Goal: Register for event/course

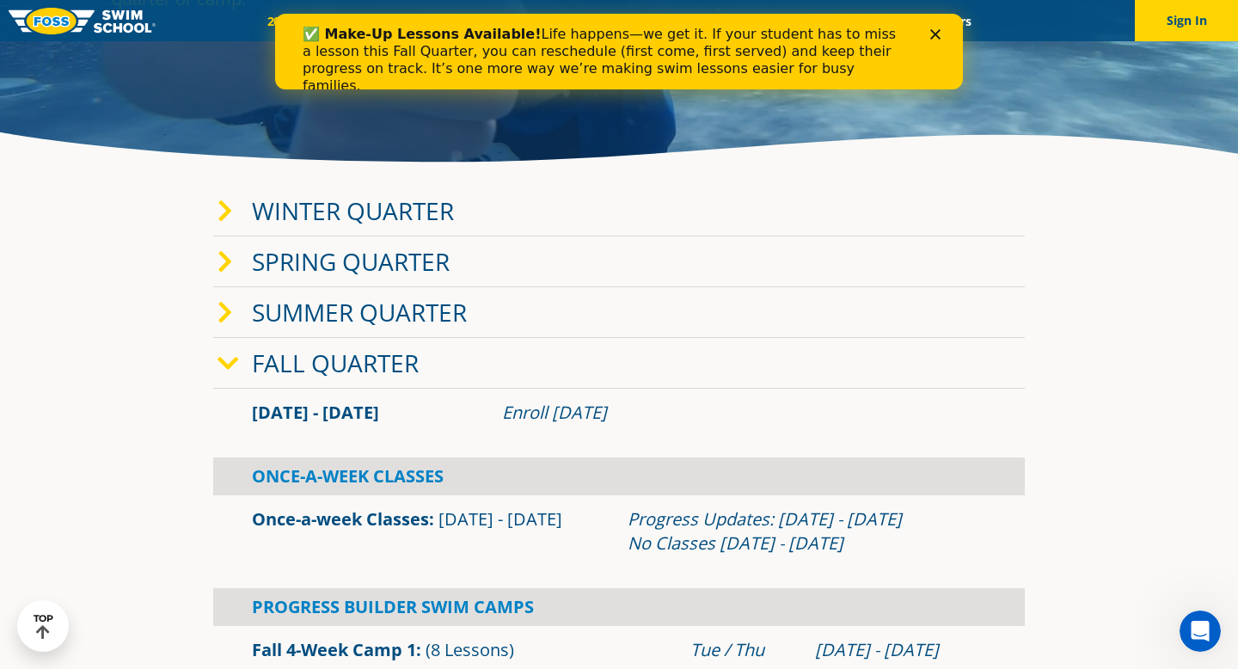
scroll to position [212, 0]
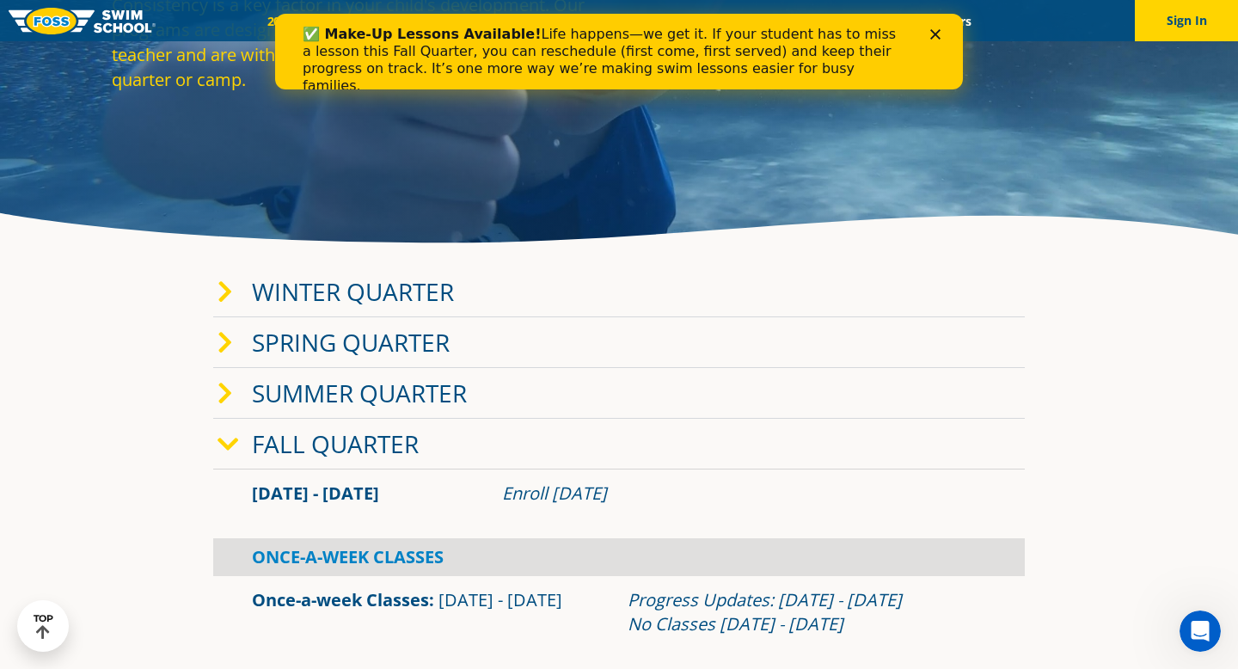
click at [228, 285] on icon at bounding box center [225, 292] width 15 height 24
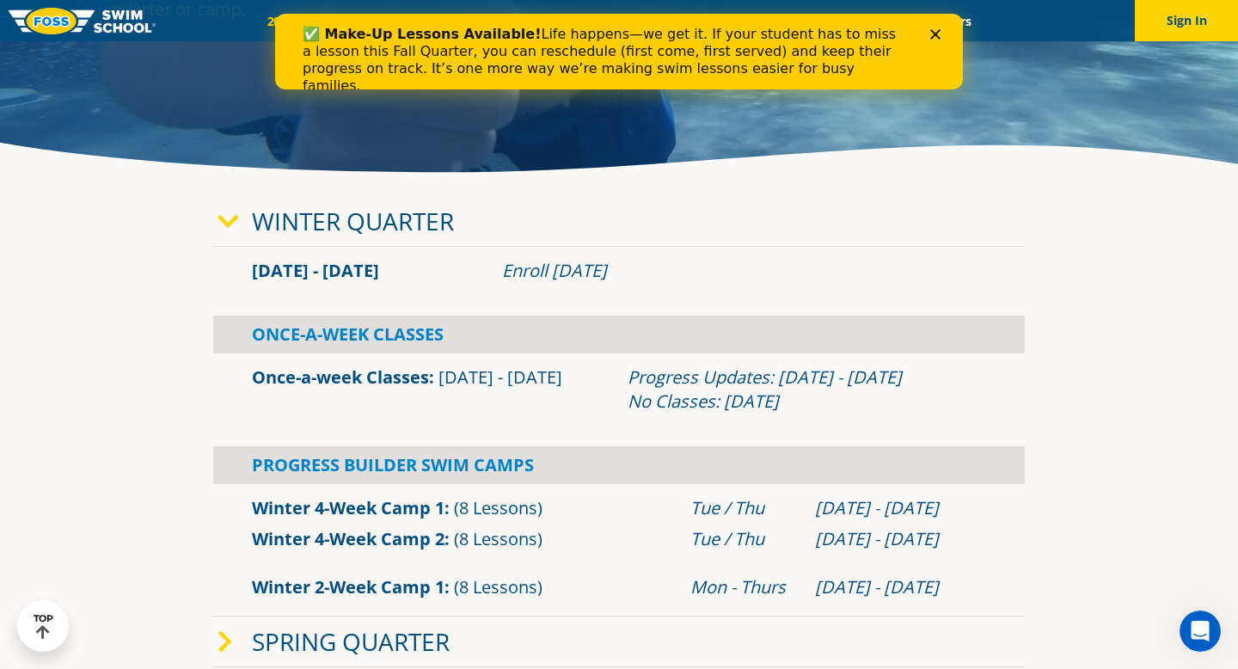
scroll to position [291, 0]
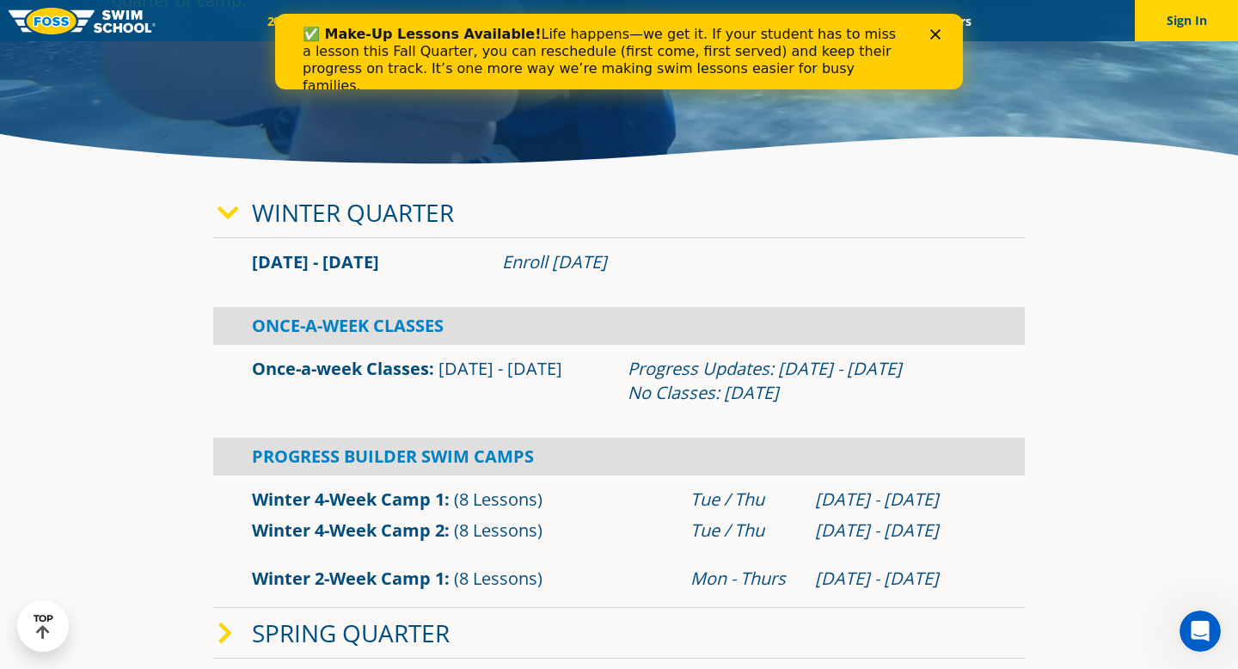
click at [712, 220] on div "Winter Quarter" at bounding box center [619, 212] width 812 height 51
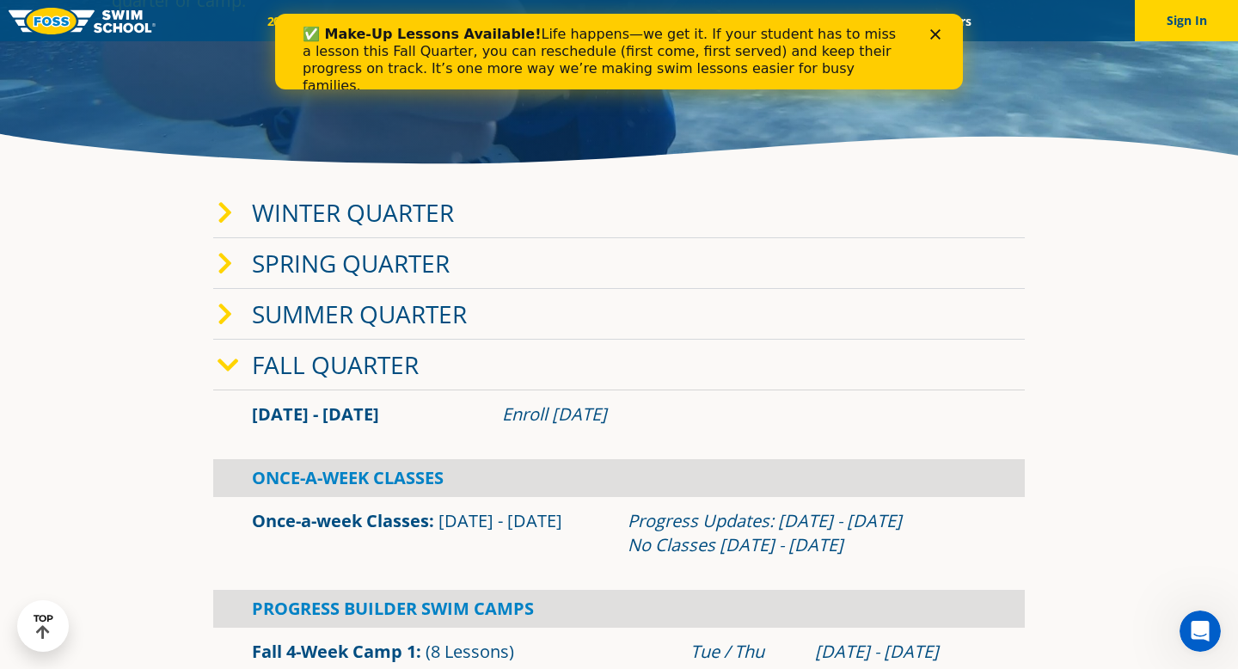
click at [703, 218] on div "Winter Quarter" at bounding box center [619, 212] width 812 height 51
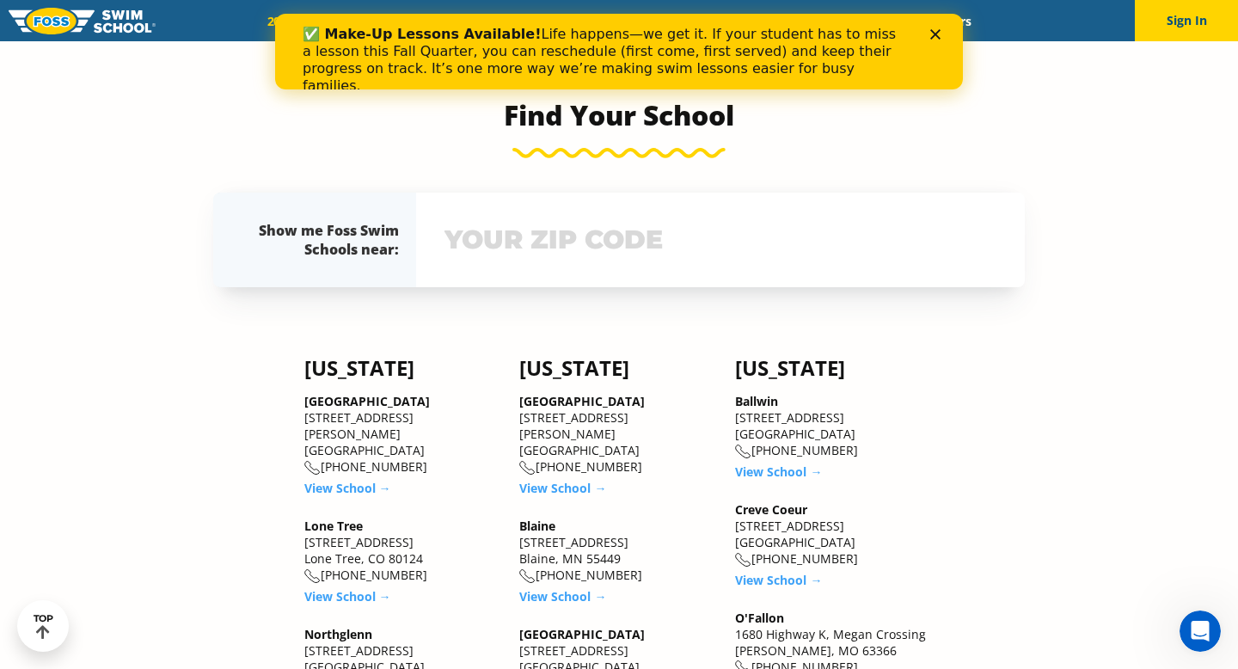
scroll to position [1679, 0]
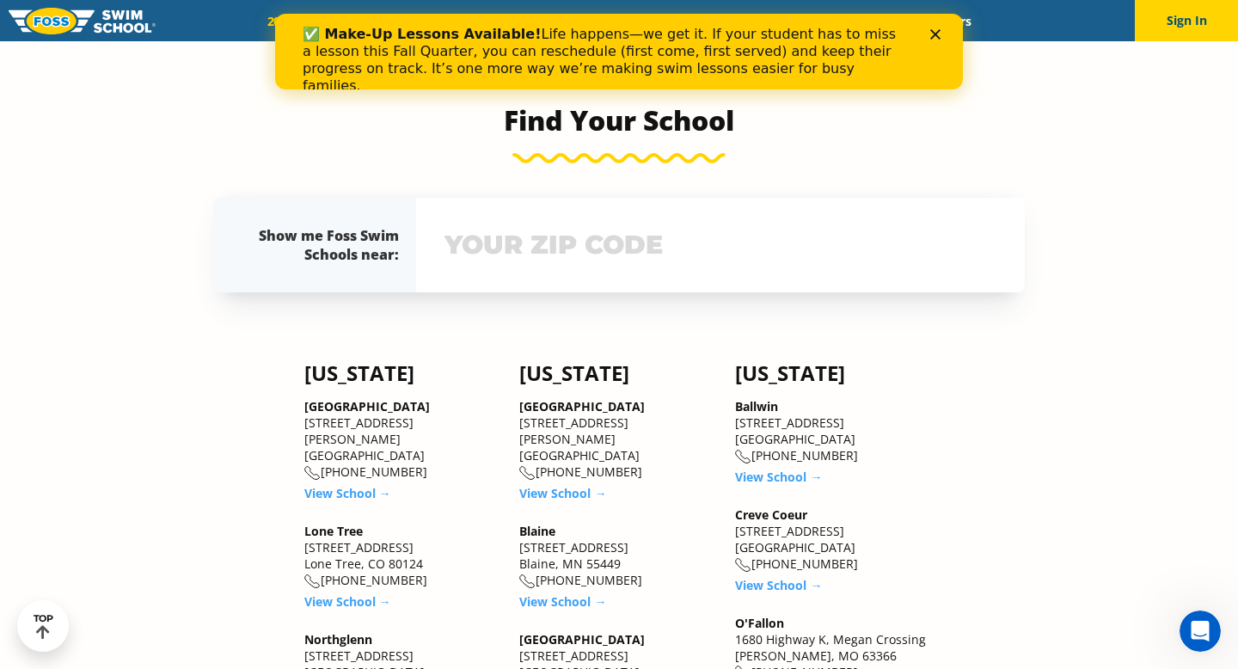
click at [468, 263] on input "text" at bounding box center [720, 245] width 561 height 50
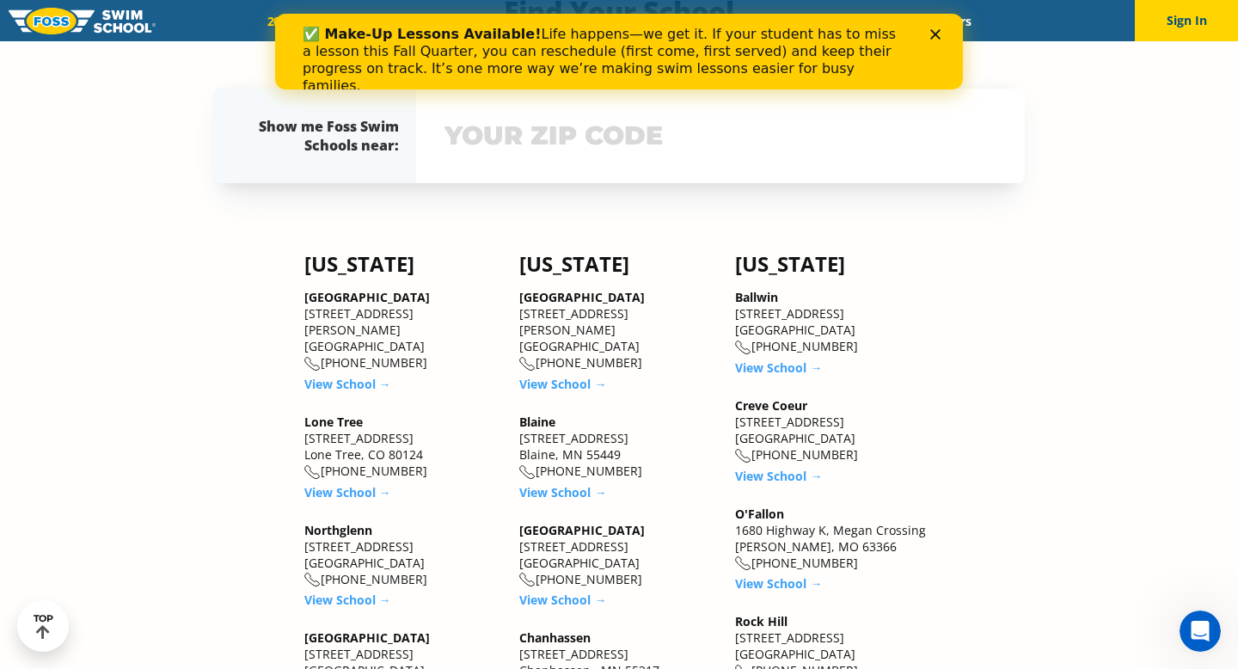
scroll to position [1757, 0]
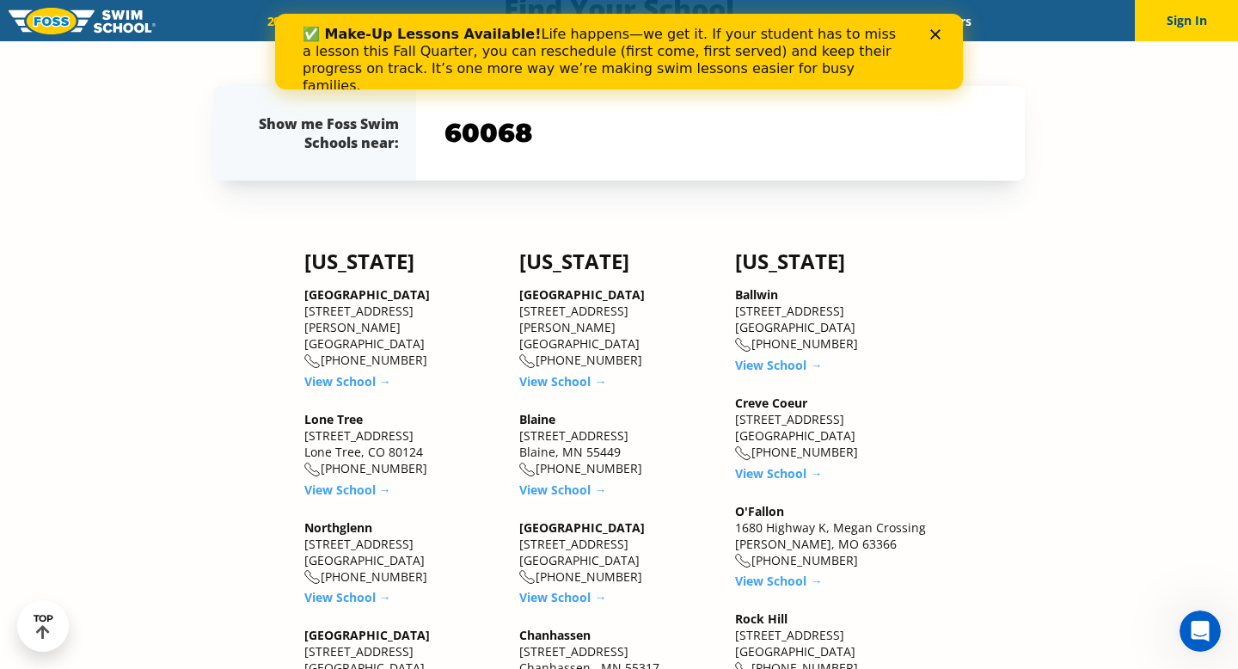
type input "60068"
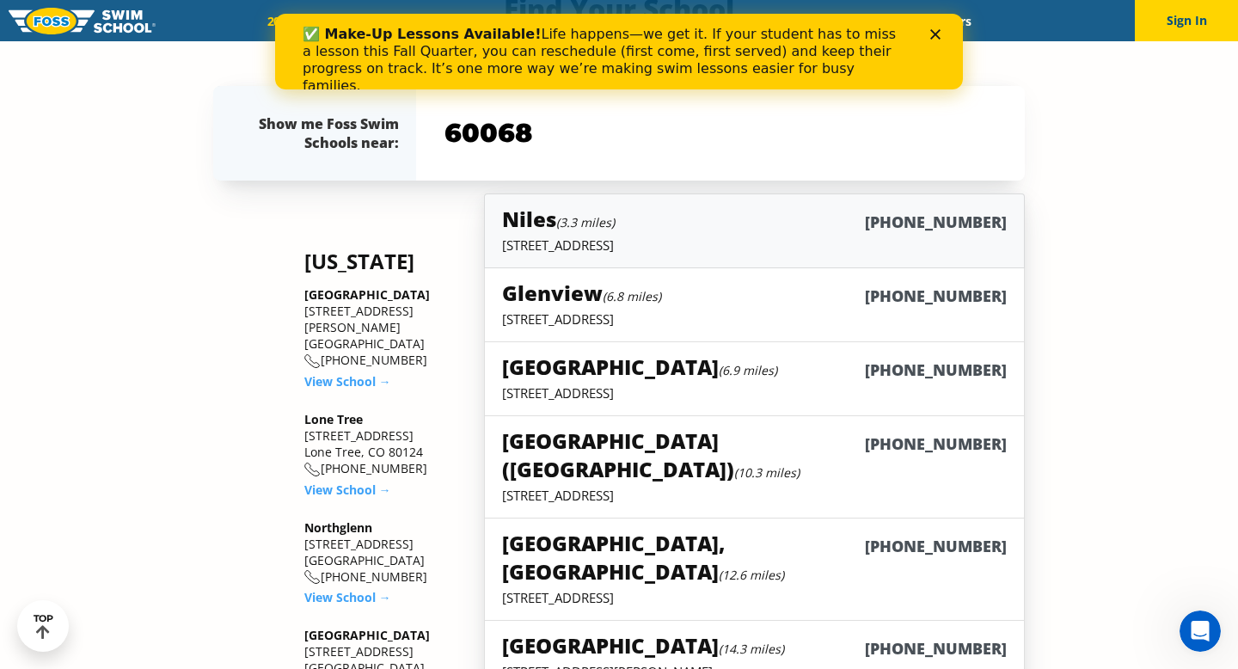
click at [554, 224] on h5 "Niles (3.3 miles)" at bounding box center [558, 219] width 113 height 28
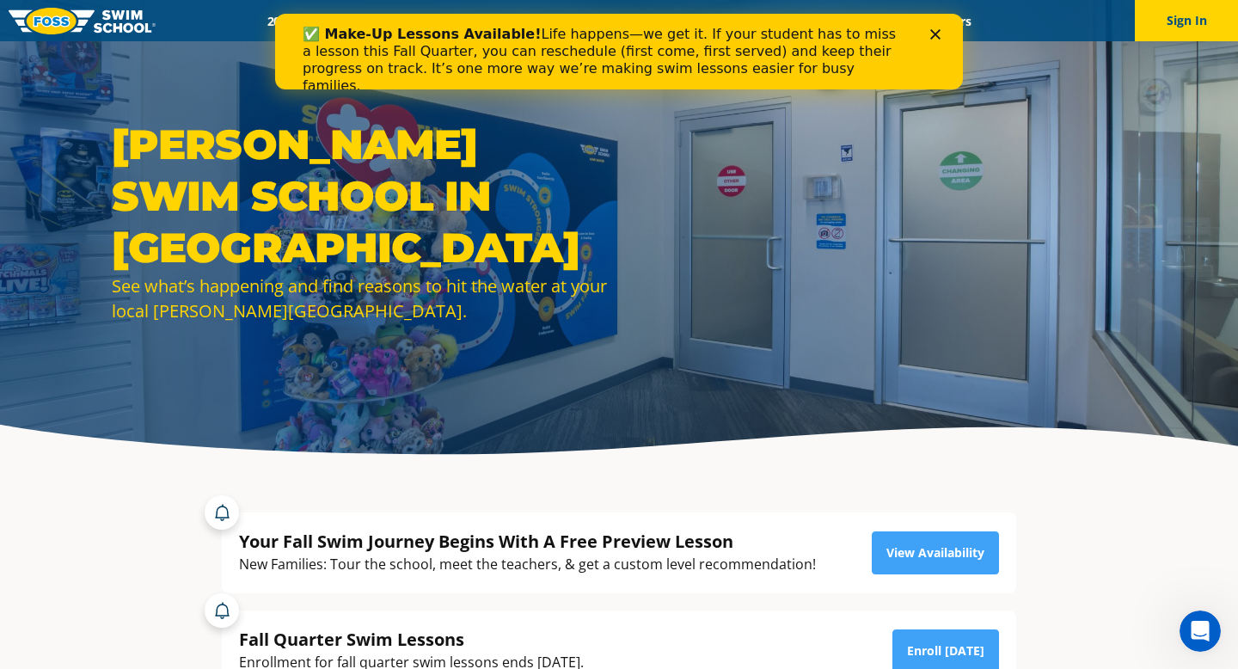
click at [935, 34] on polygon "Close" at bounding box center [935, 34] width 10 height 10
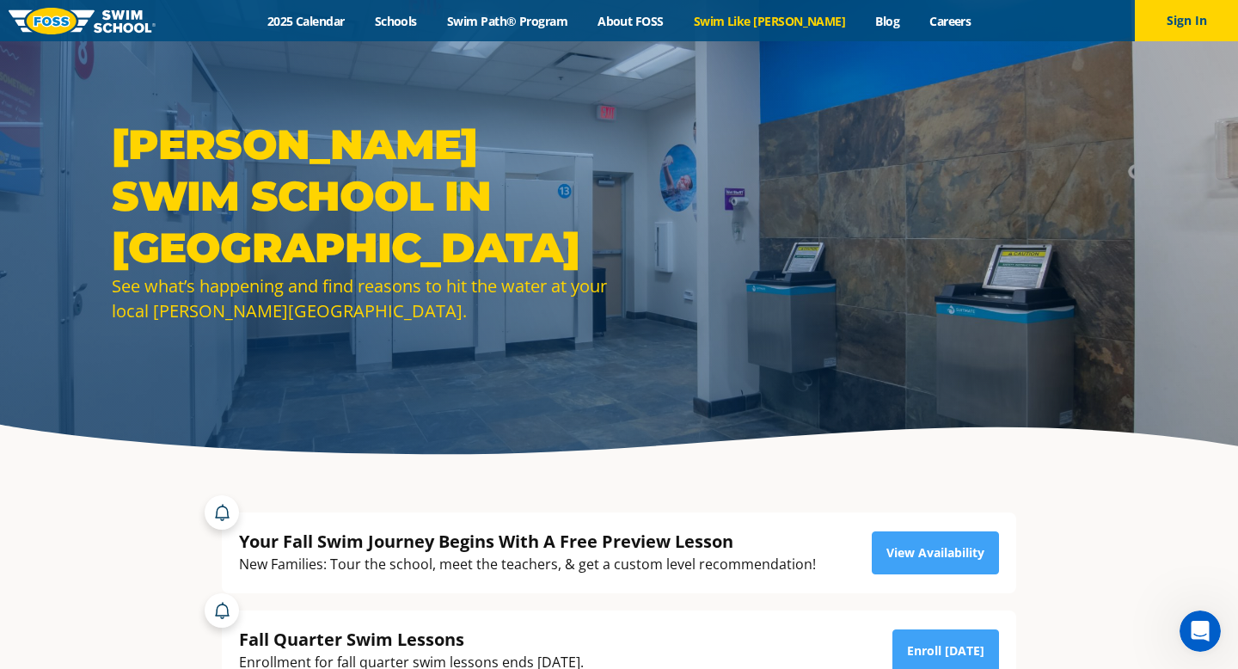
click at [758, 27] on link "Swim Like [PERSON_NAME]" at bounding box center [769, 21] width 182 height 16
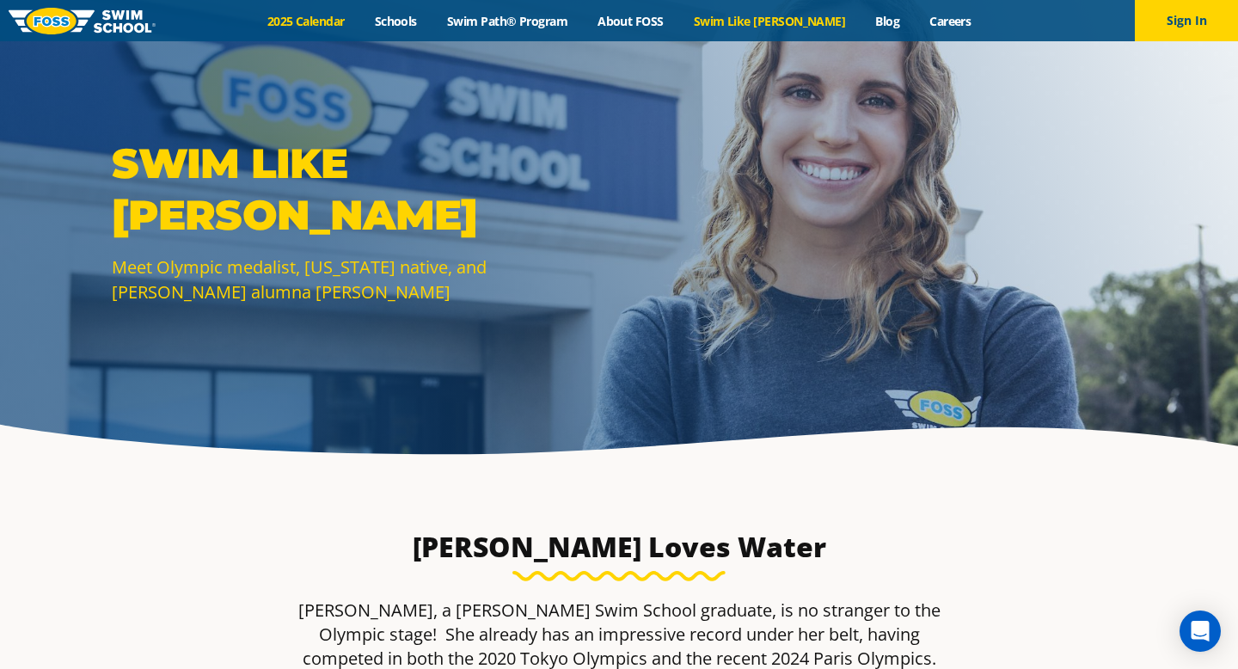
click at [353, 20] on link "2025 Calendar" at bounding box center [305, 21] width 107 height 16
